Goal: Task Accomplishment & Management: Manage account settings

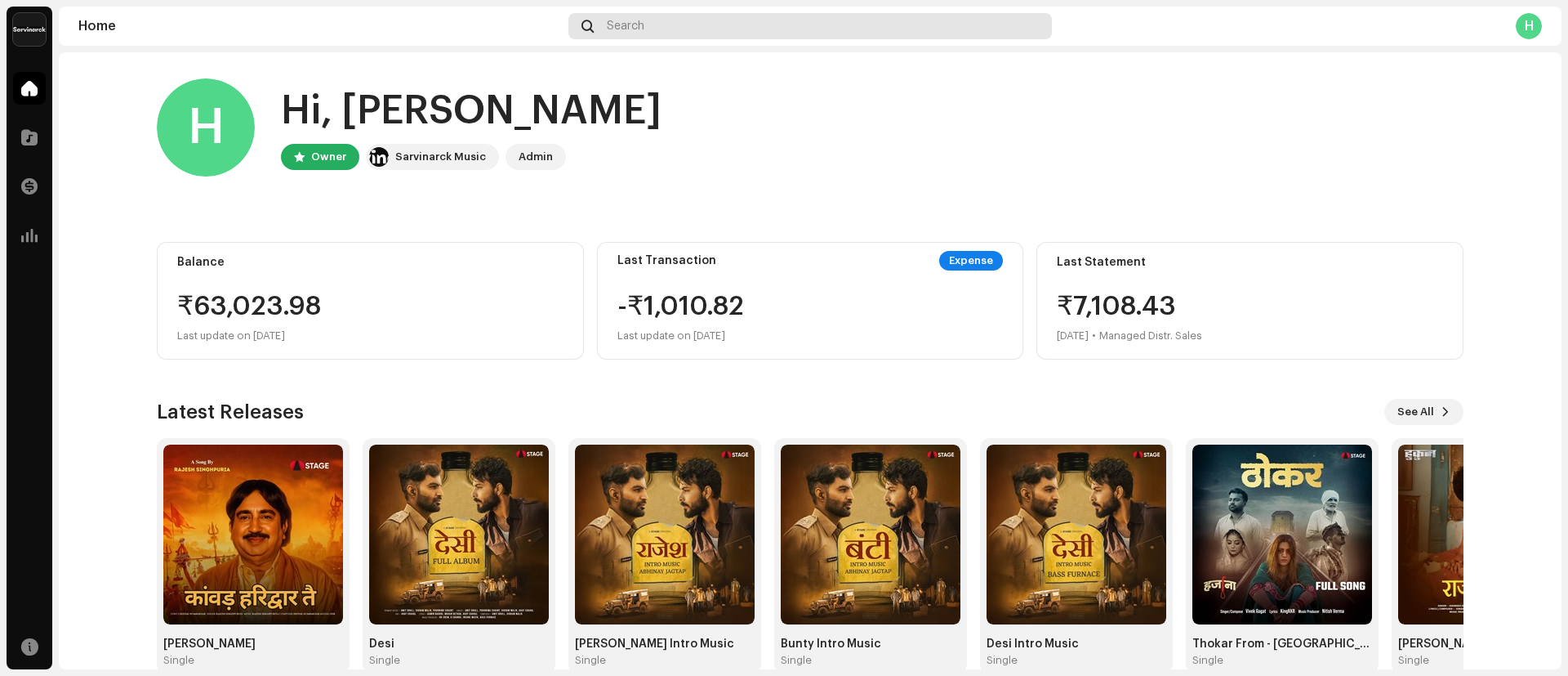
click at [663, 26] on div "Search" at bounding box center [810, 26] width 484 height 26
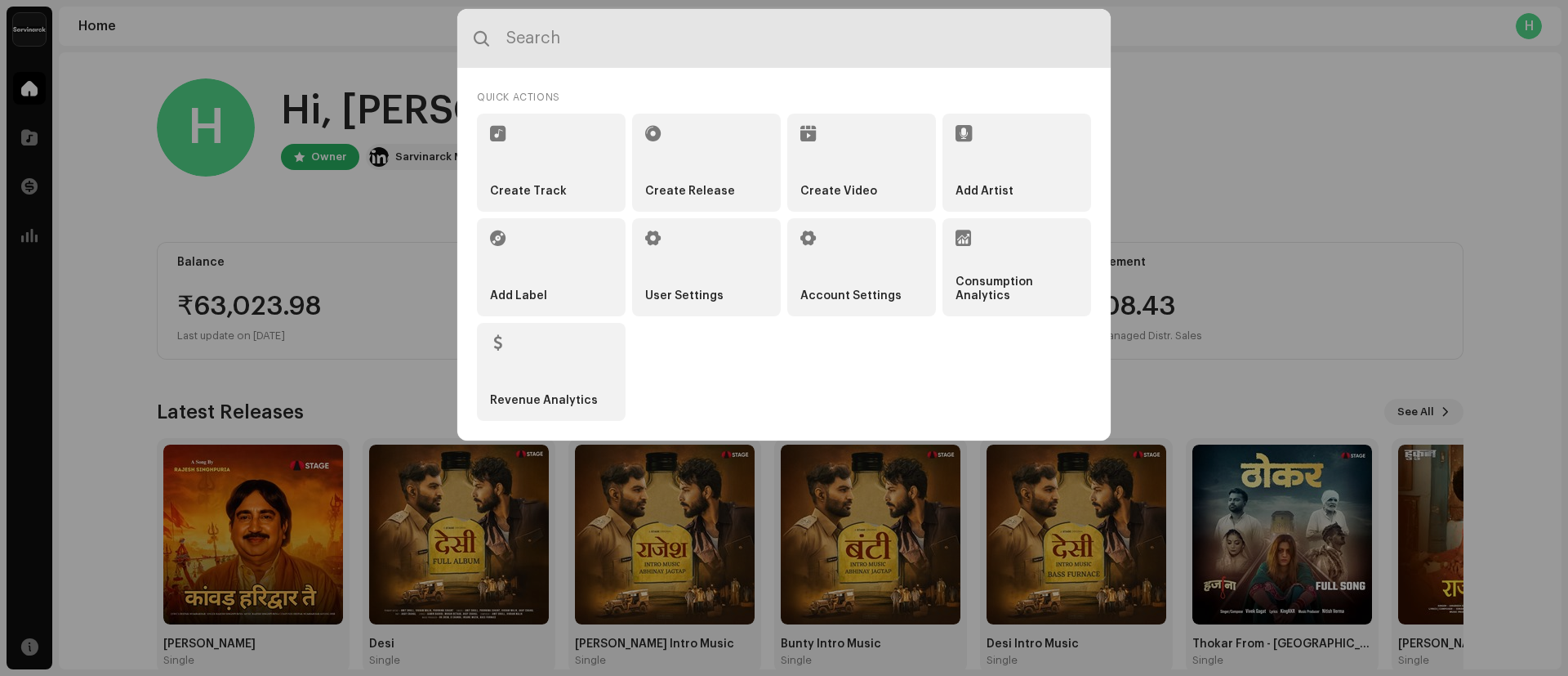
paste input "My Birthday wish"
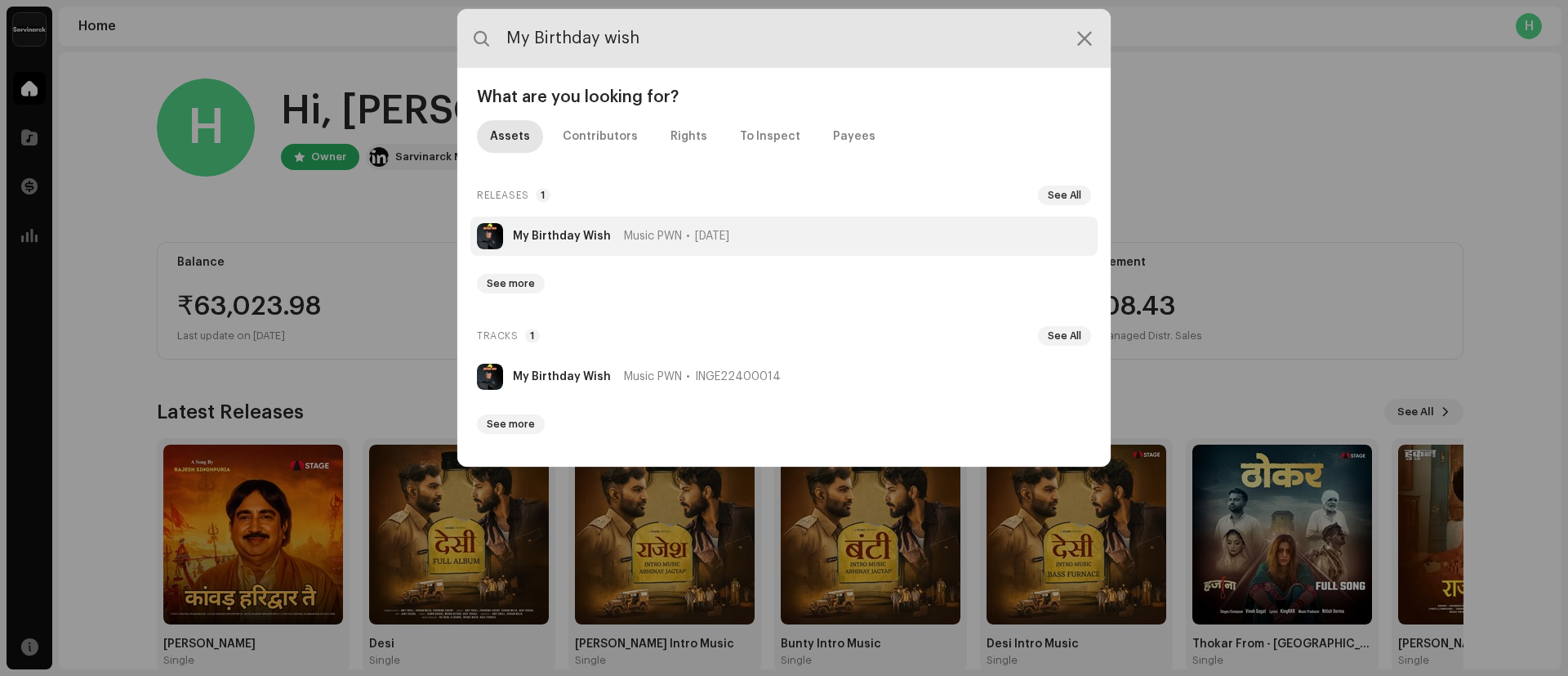
type input "My Birthday wish"
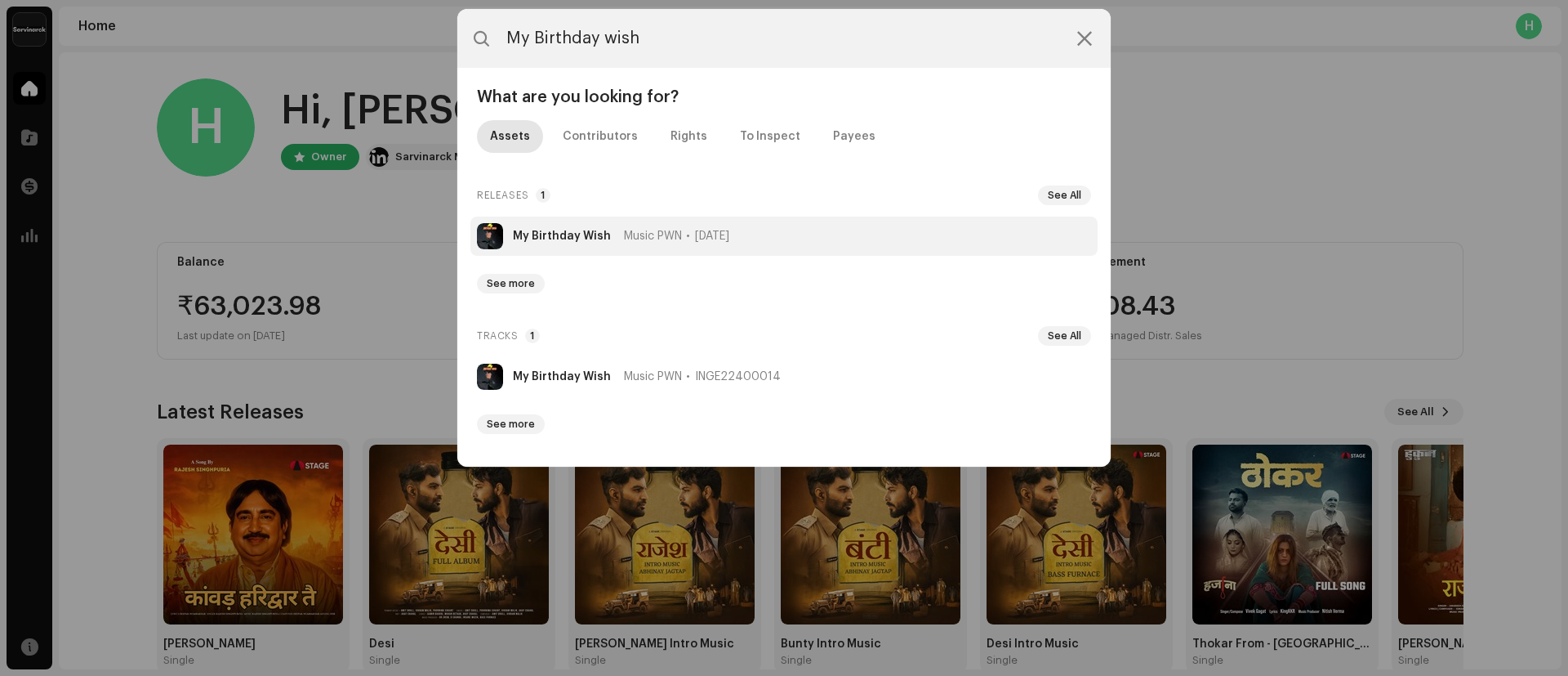
click at [547, 232] on strong "My Birthday Wish" at bounding box center [562, 235] width 98 height 13
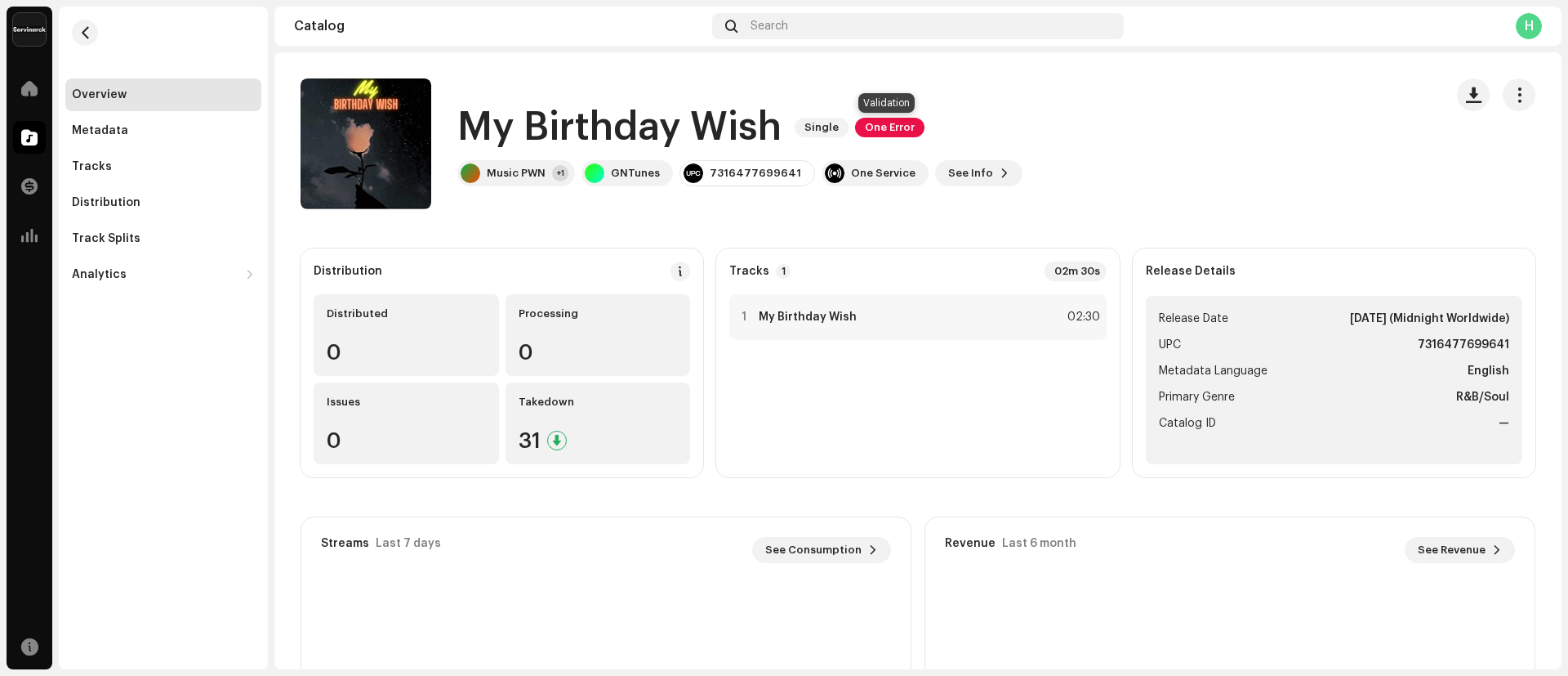
click at [877, 120] on span "One Error" at bounding box center [890, 127] width 70 height 20
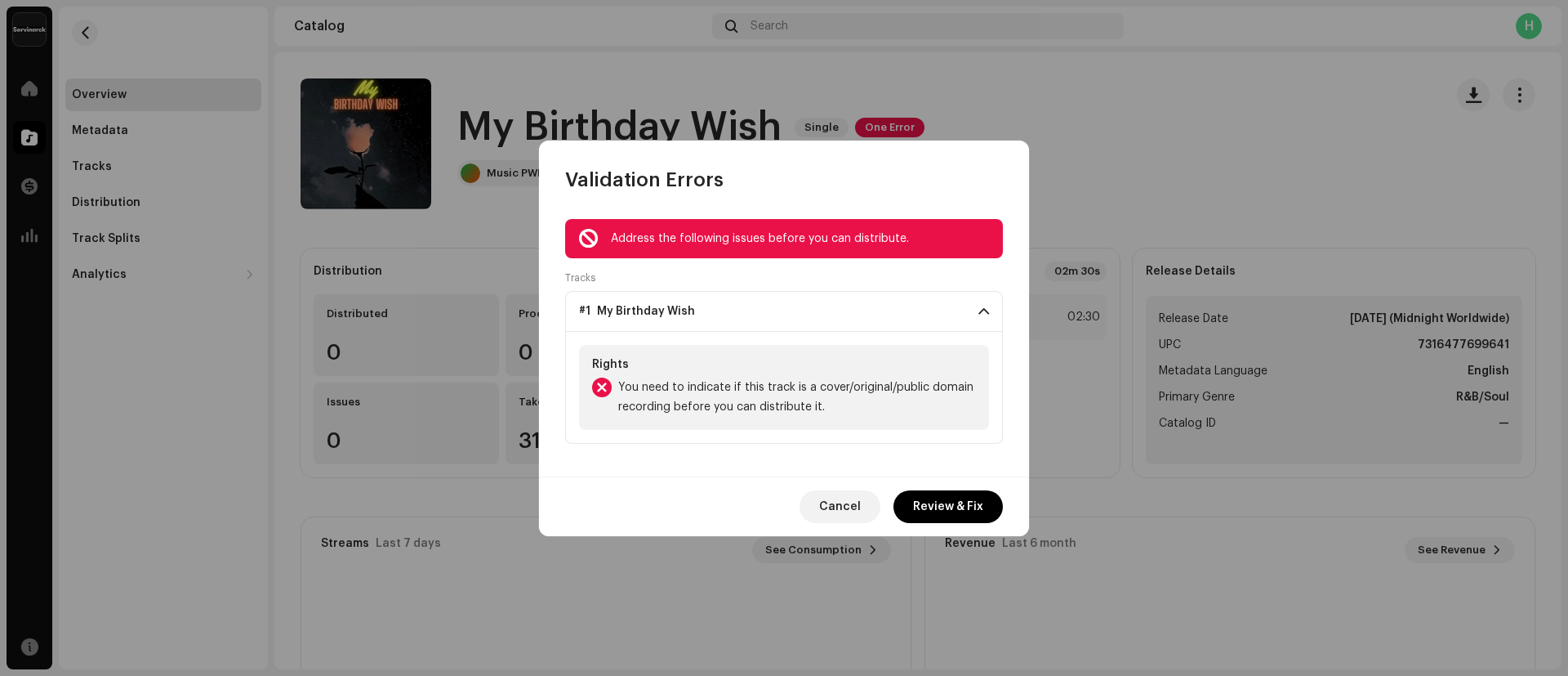
click at [825, 396] on span "You need to indicate if this track is a cover/original/public domain recording …" at bounding box center [796, 397] width 358 height 39
drag, startPoint x: 825, startPoint y: 396, endPoint x: 629, endPoint y: 389, distance: 196.1
click at [629, 389] on span "You need to indicate if this track is a cover/original/public domain recording …" at bounding box center [796, 397] width 358 height 39
click at [721, 392] on span "You need to indicate if this track is a cover/original/public domain recording …" at bounding box center [796, 397] width 358 height 39
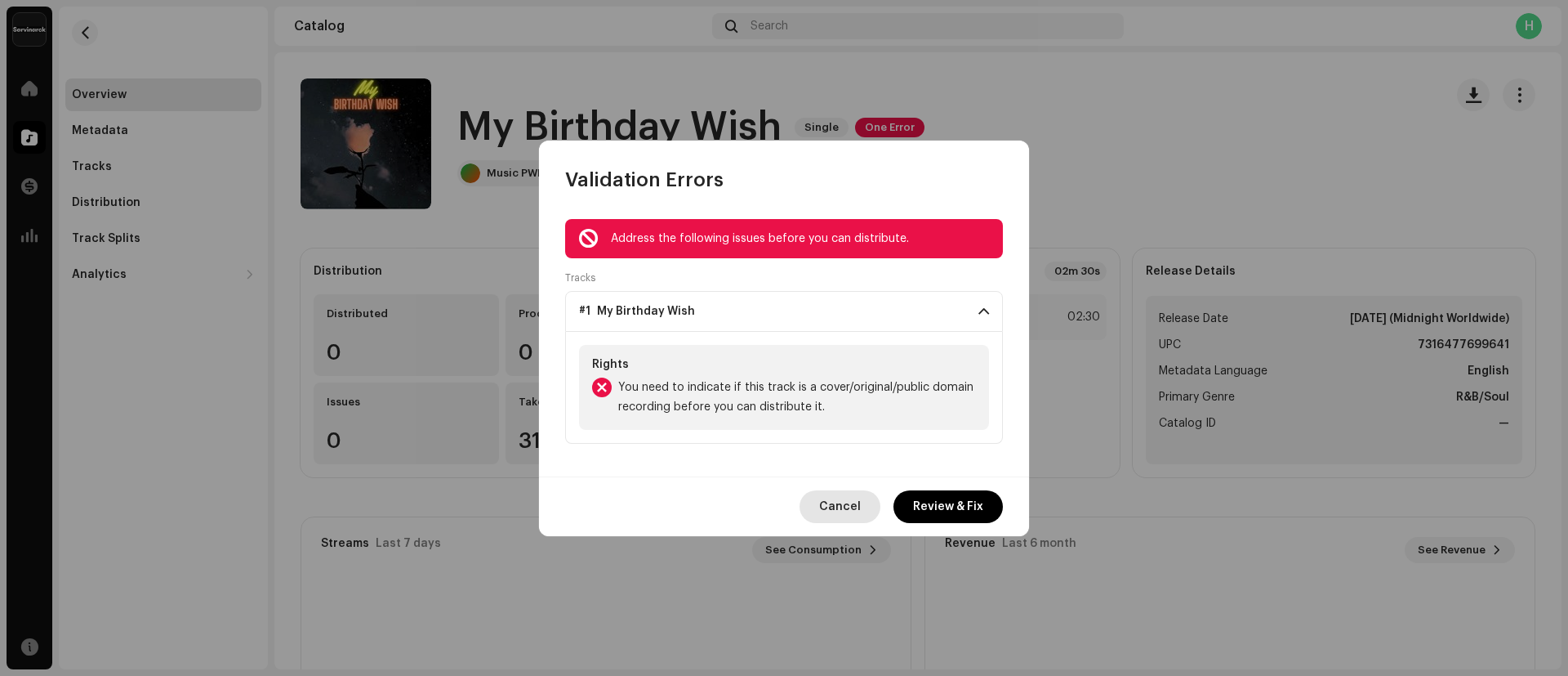
click at [828, 499] on span "Cancel" at bounding box center [840, 507] width 41 height 33
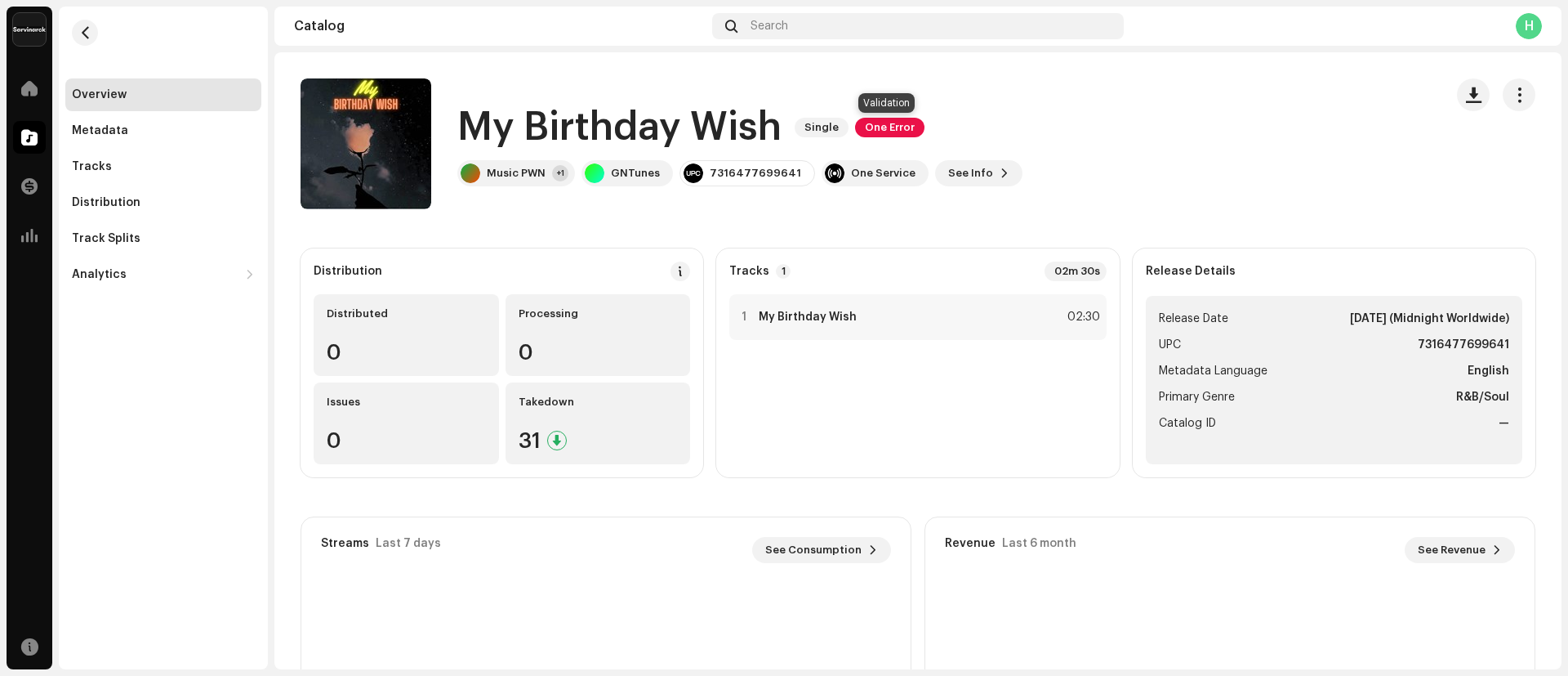
click at [886, 128] on span "One Error" at bounding box center [890, 127] width 70 height 20
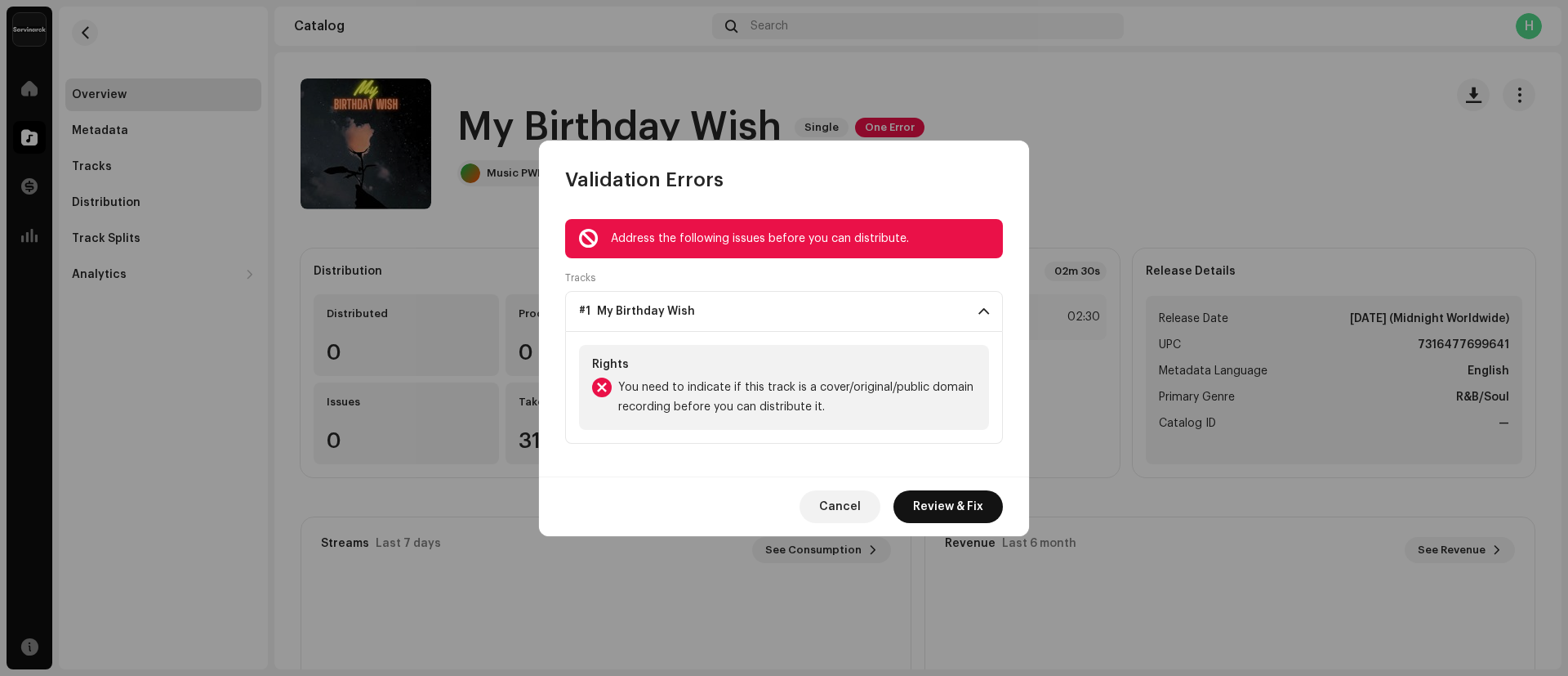
click at [914, 506] on button "Review & Fix" at bounding box center [948, 507] width 109 height 33
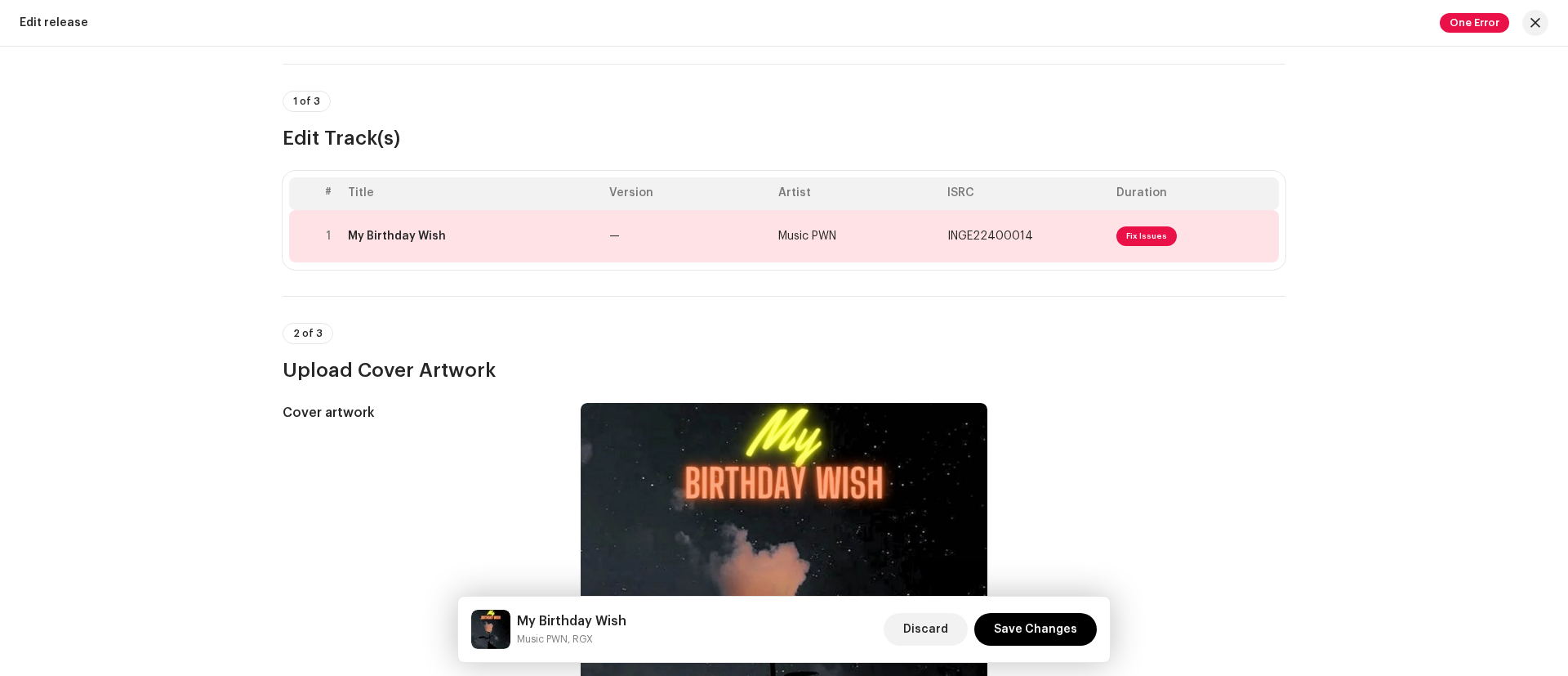
scroll to position [90, 0]
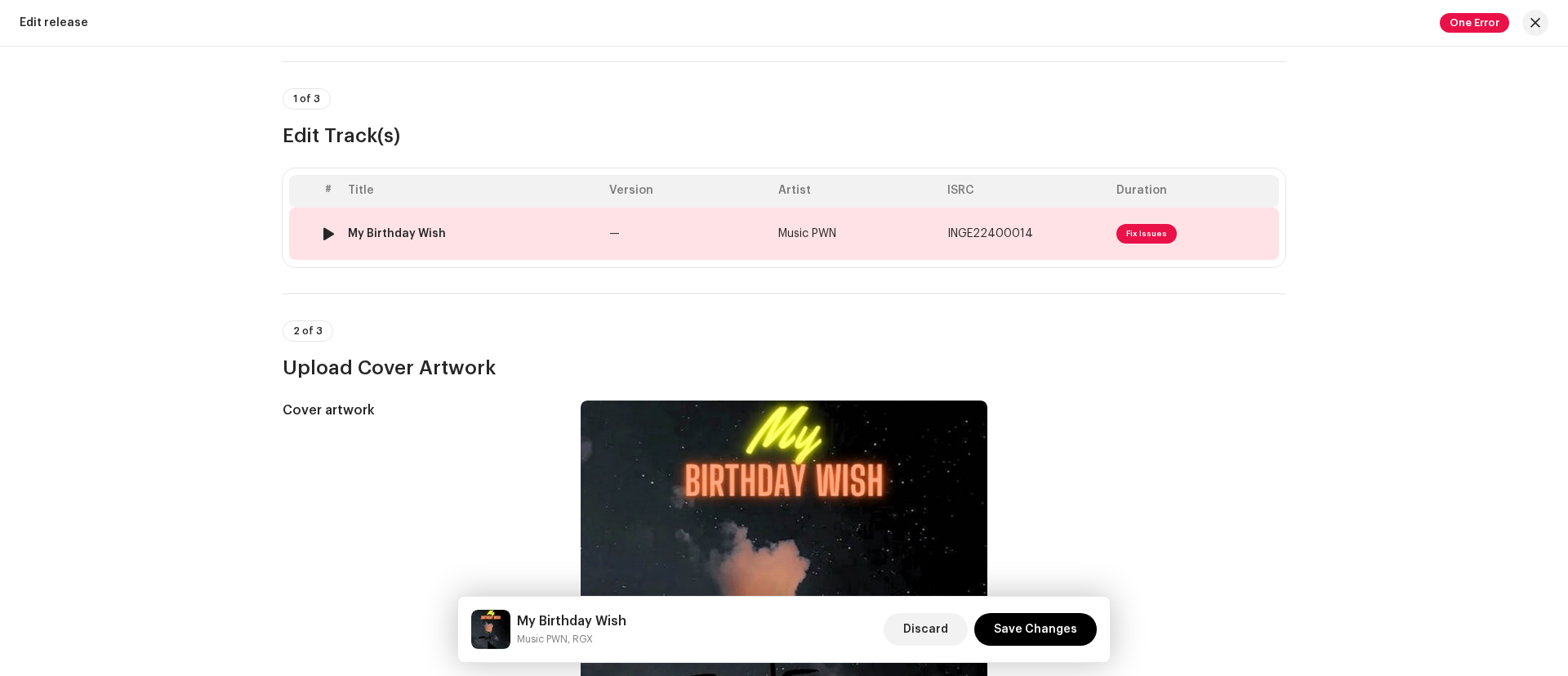
click at [411, 226] on td "My Birthday Wish" at bounding box center [472, 234] width 261 height 53
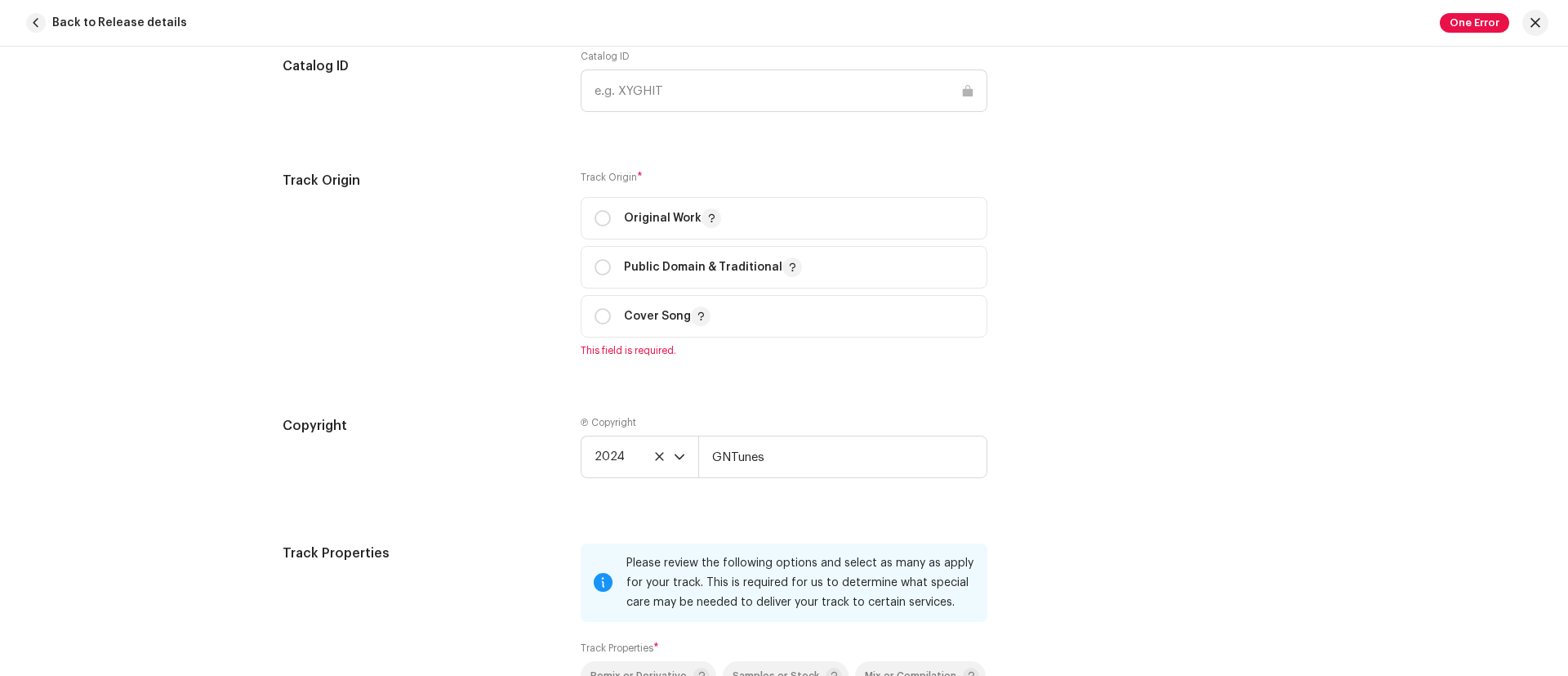
scroll to position [1980, 0]
click at [597, 210] on input "radio" at bounding box center [603, 218] width 16 height 16
radio input "true"
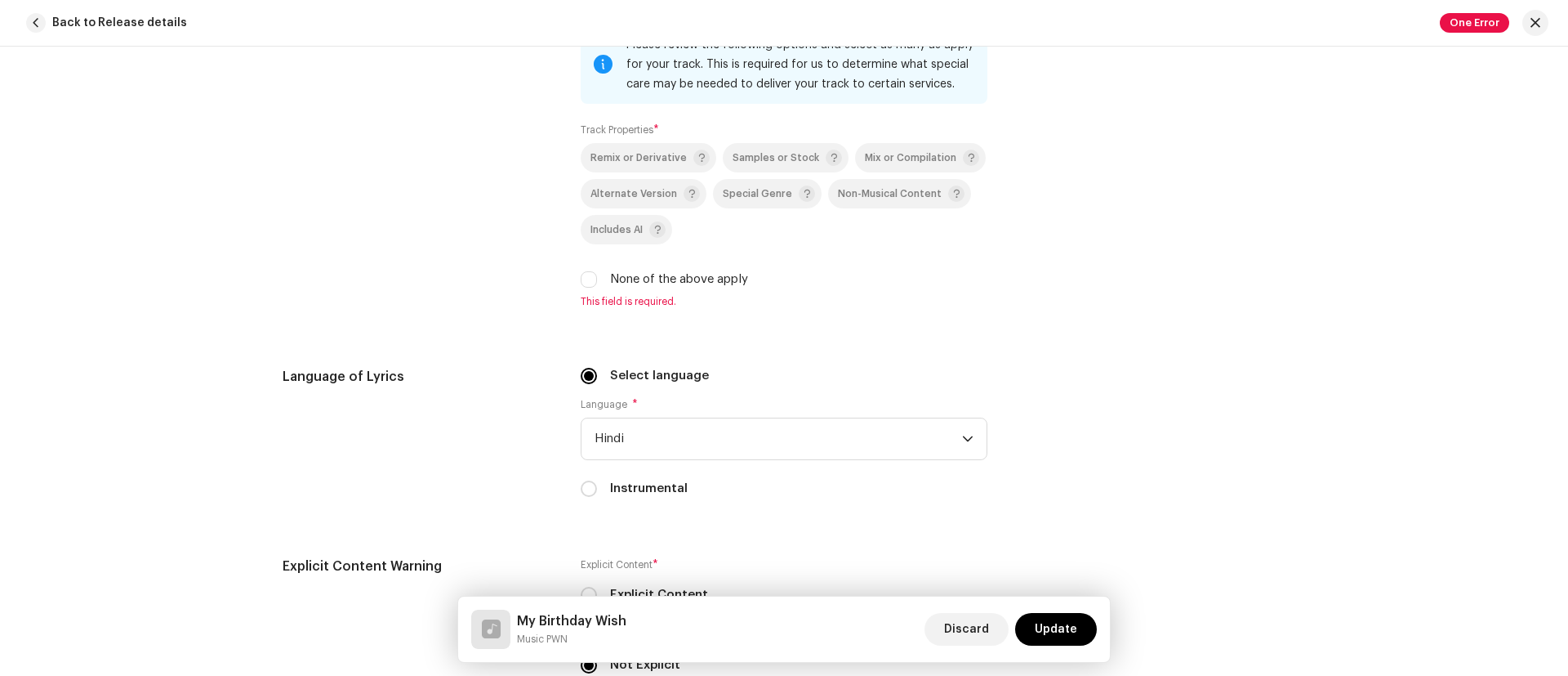
scroll to position [2481, 0]
click at [591, 277] on input "None of the above apply" at bounding box center [589, 277] width 16 height 16
checkbox input "true"
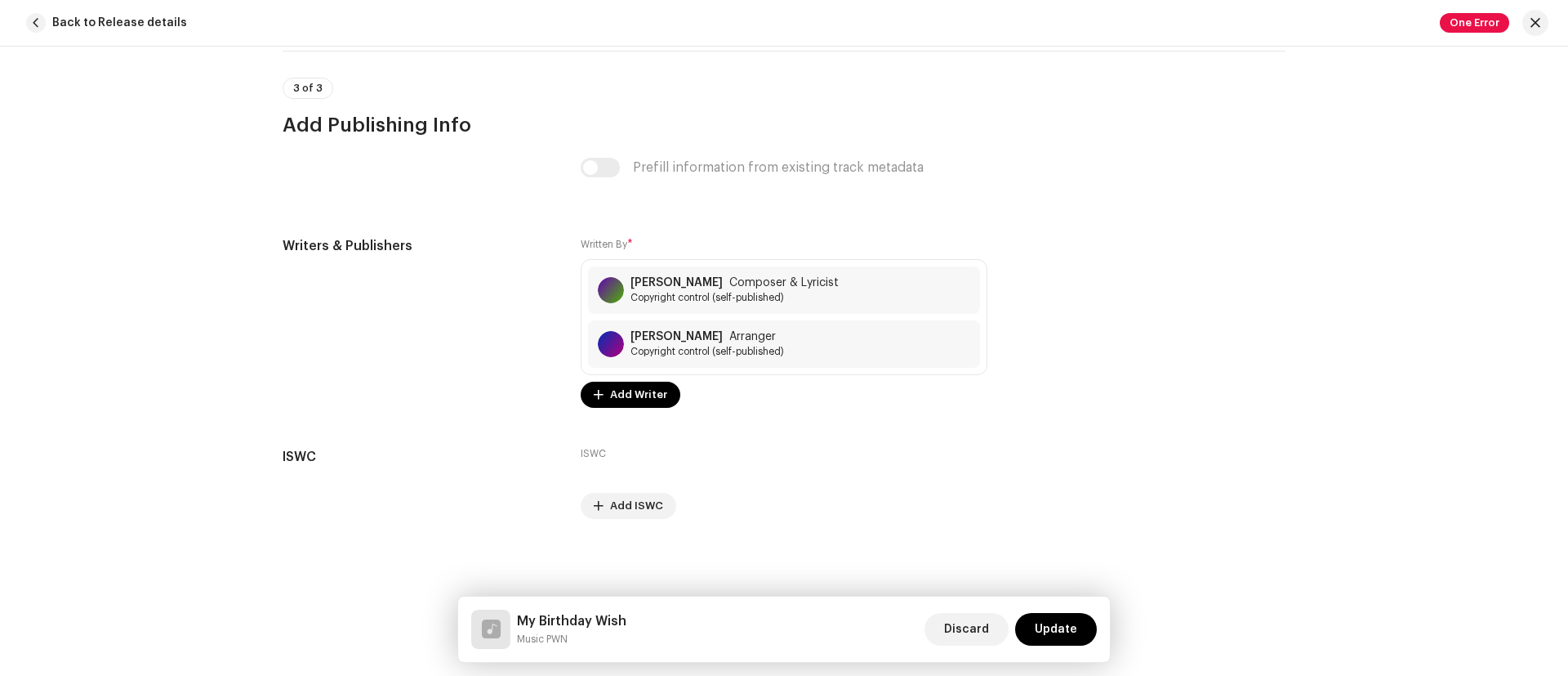
scroll to position [3904, 0]
click at [1066, 635] on span "Update" at bounding box center [1056, 629] width 42 height 33
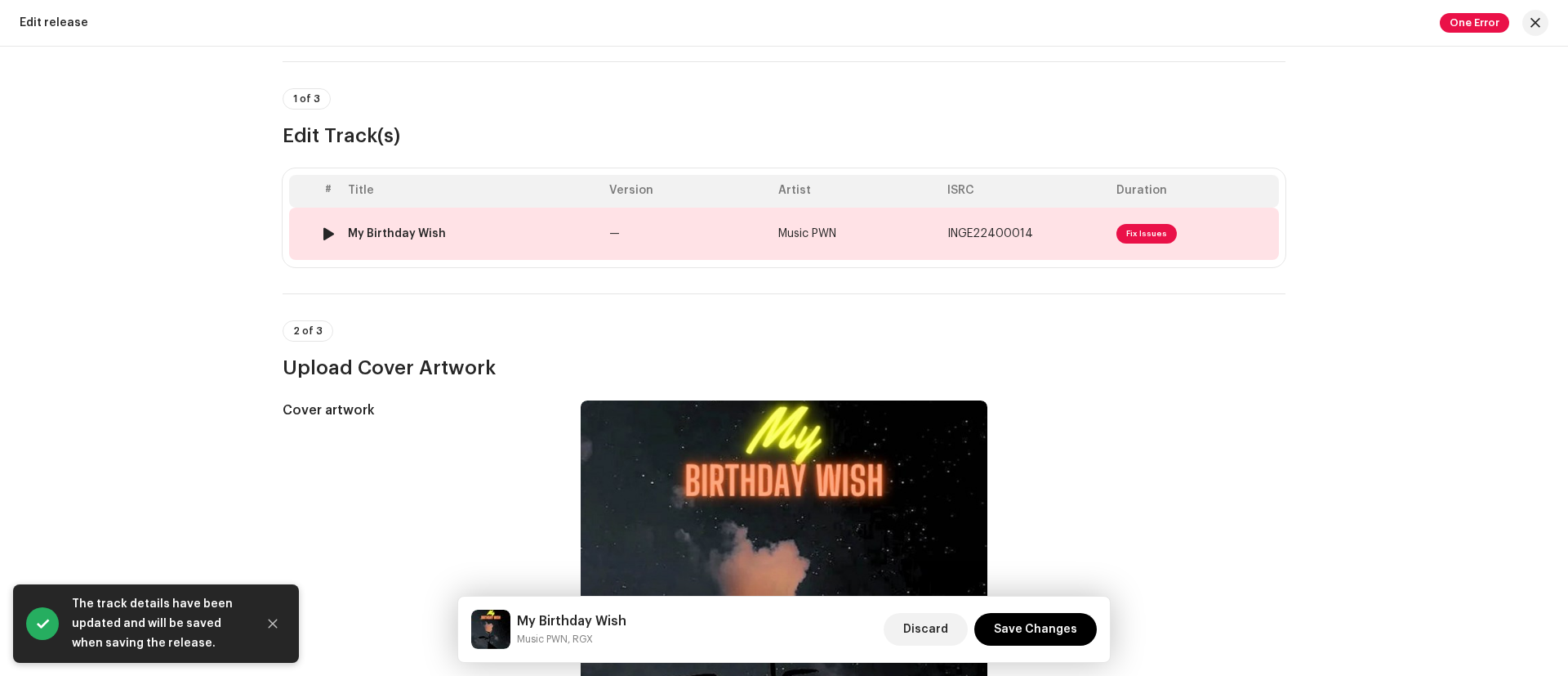
click at [390, 228] on div "My Birthday Wish" at bounding box center [397, 233] width 98 height 13
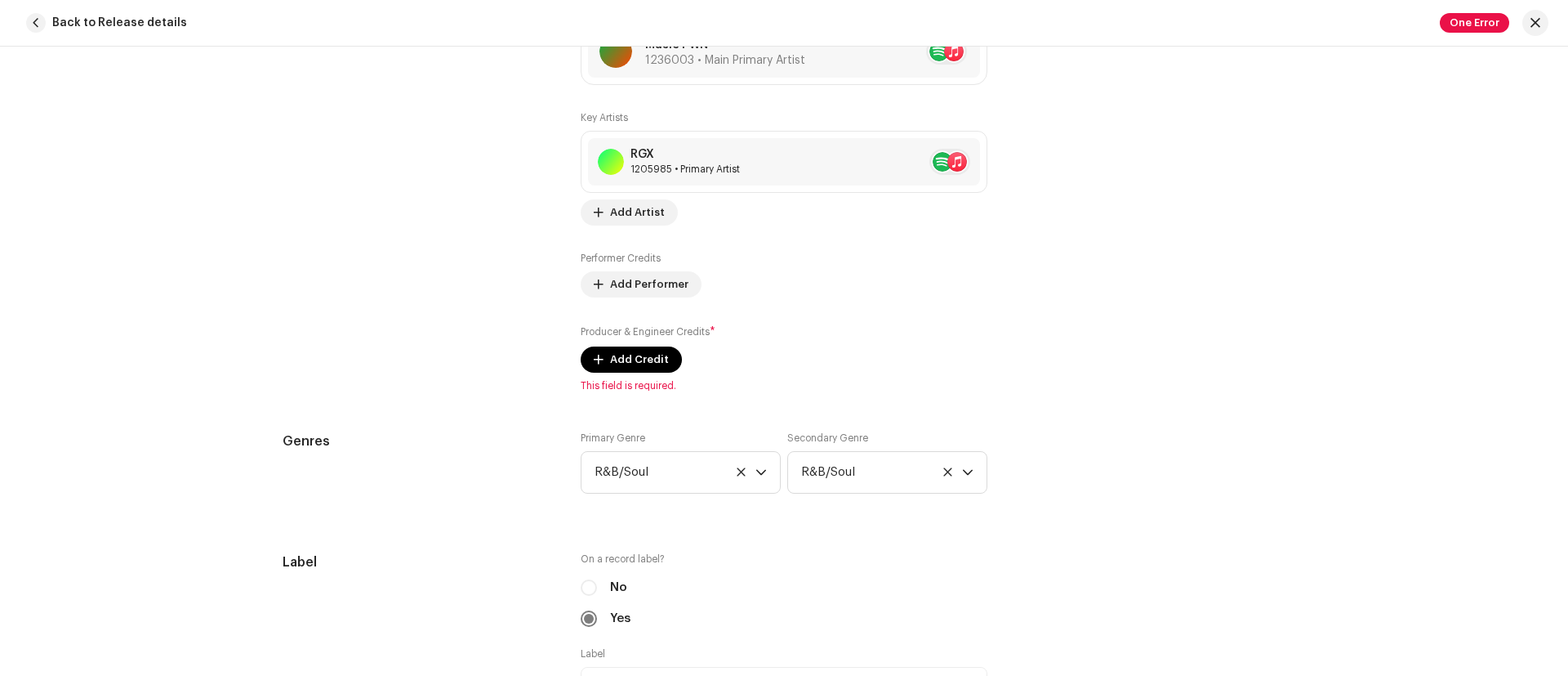
scroll to position [1138, 0]
click at [615, 365] on span "Add Credit" at bounding box center [640, 362] width 59 height 33
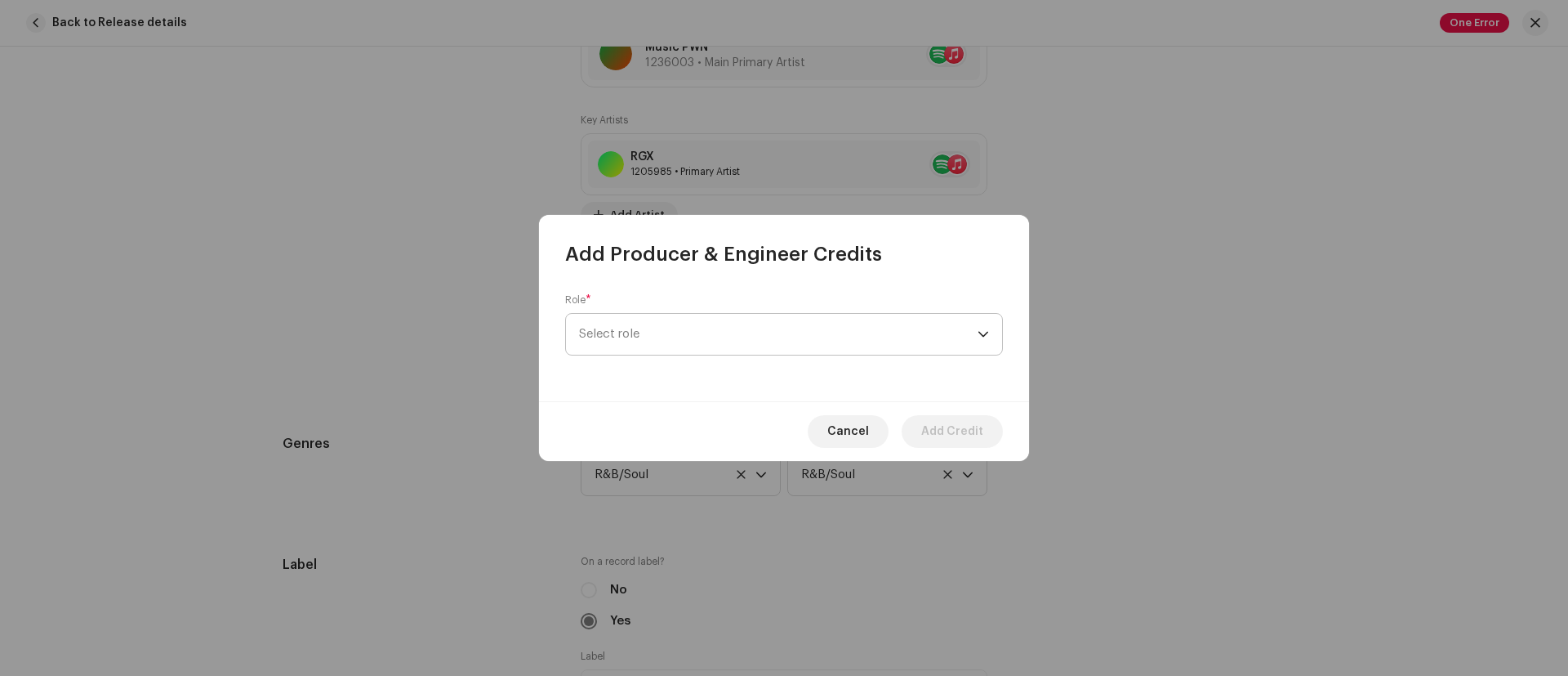
click at [643, 331] on span "Select role" at bounding box center [778, 334] width 398 height 41
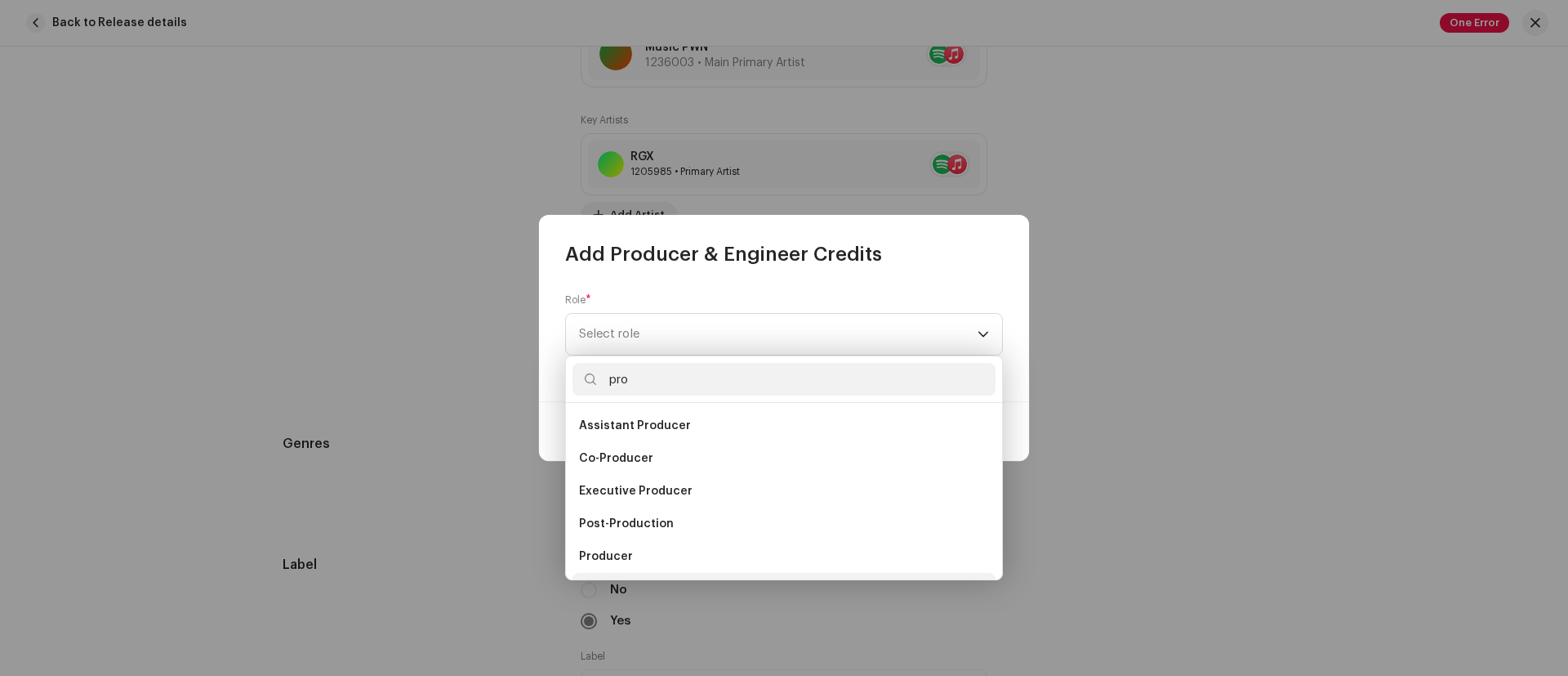
scroll to position [26, 0]
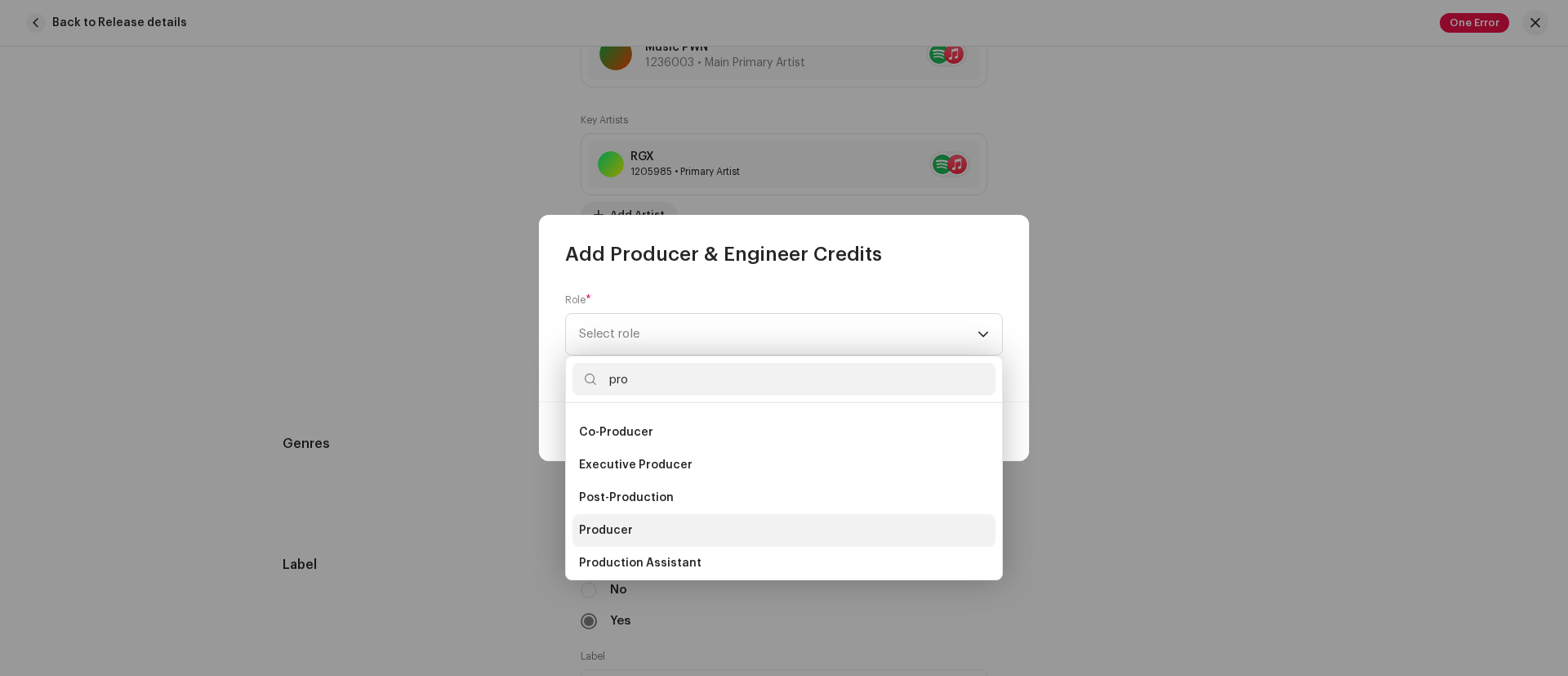
type input "pro"
click at [627, 529] on span "Producer" at bounding box center [606, 530] width 54 height 16
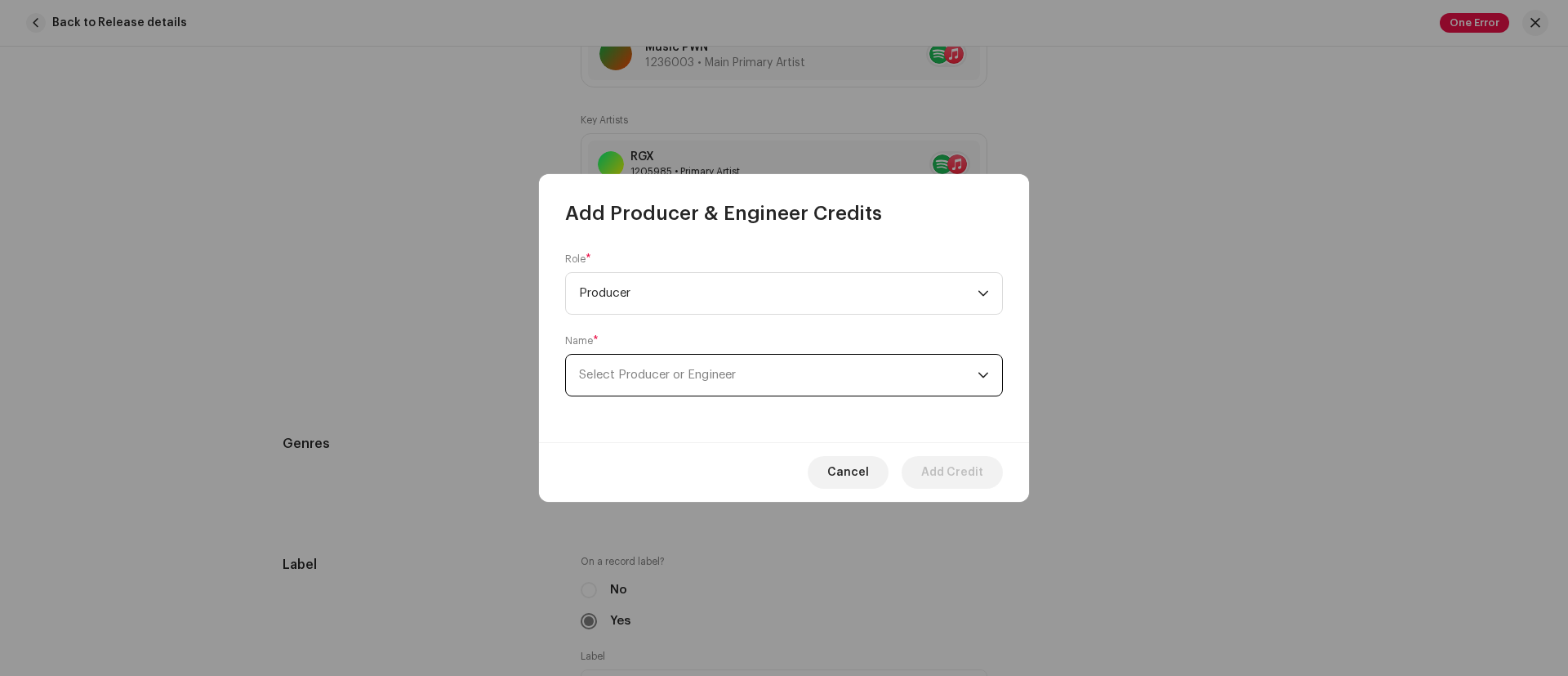
click at [682, 379] on span "Select Producer or Engineer" at bounding box center [658, 374] width 157 height 12
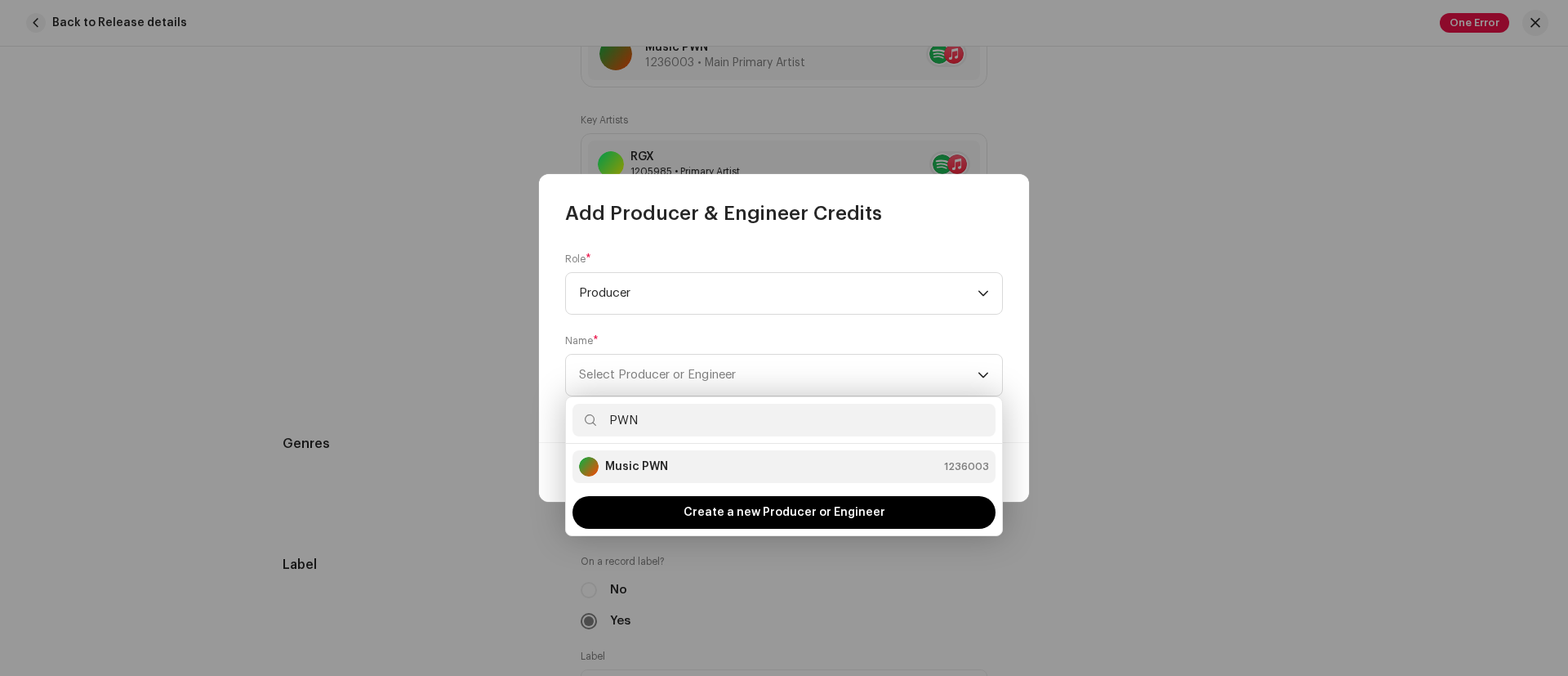
type input "PWN"
click at [615, 461] on strong "Music PWN" at bounding box center [636, 466] width 63 height 16
